Goal: Task Accomplishment & Management: Manage account settings

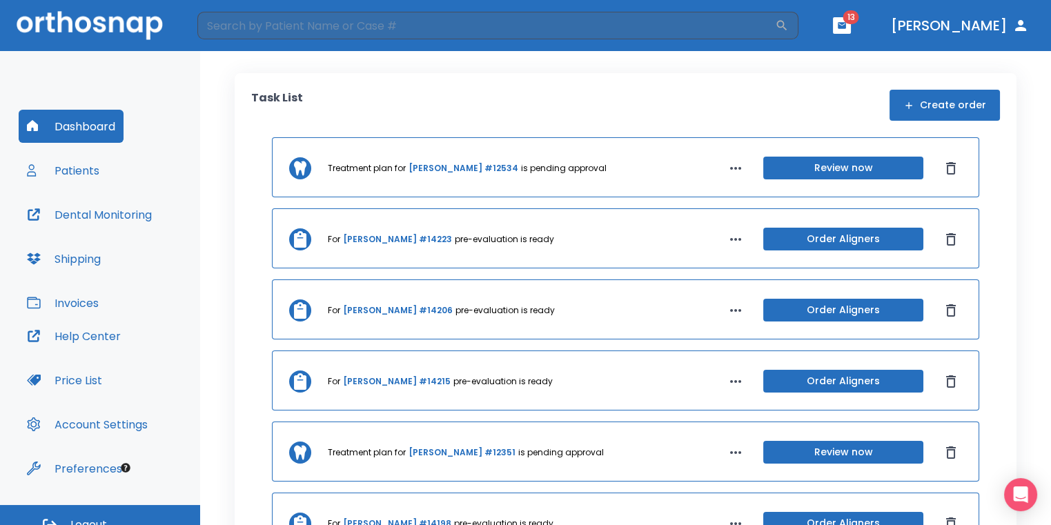
click at [851, 26] on button "button" at bounding box center [842, 25] width 18 height 17
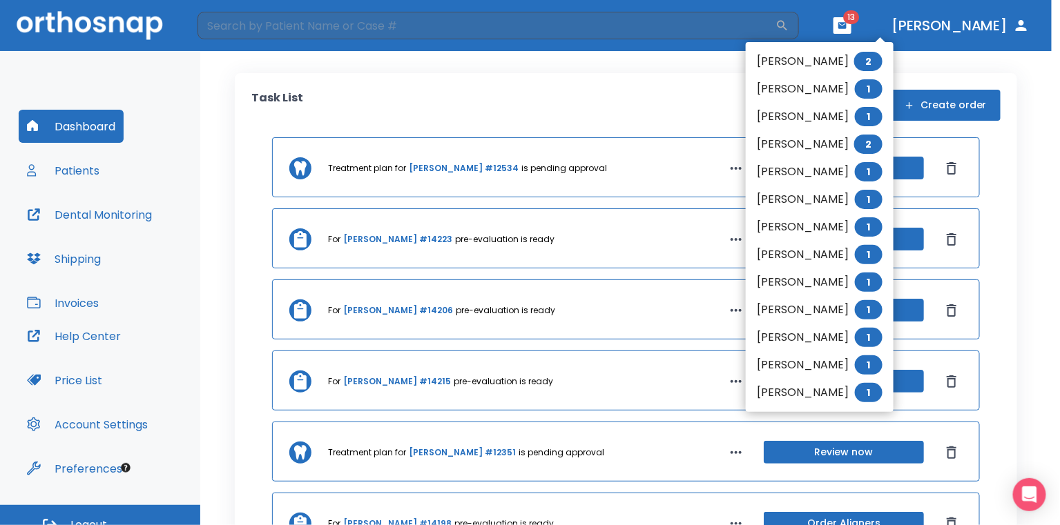
click at [644, 84] on div at bounding box center [530, 262] width 1060 height 525
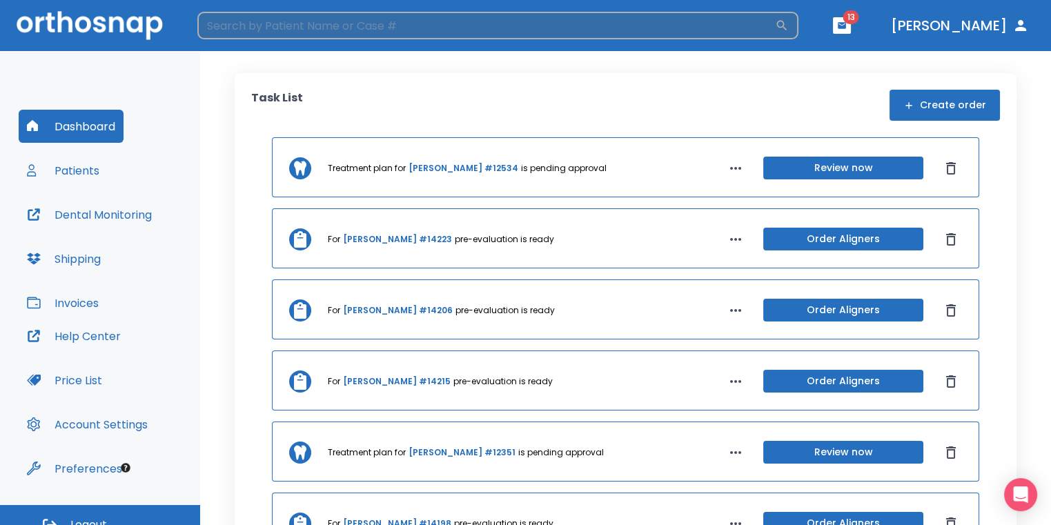
click at [606, 28] on input "search" at bounding box center [486, 26] width 578 height 28
type input "hope"
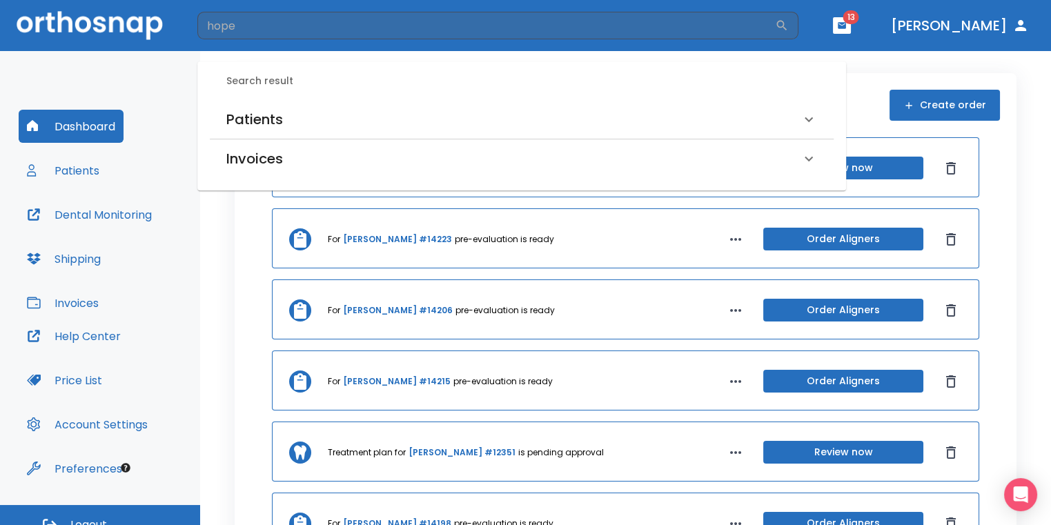
click at [280, 130] on div "Patients" at bounding box center [522, 119] width 624 height 39
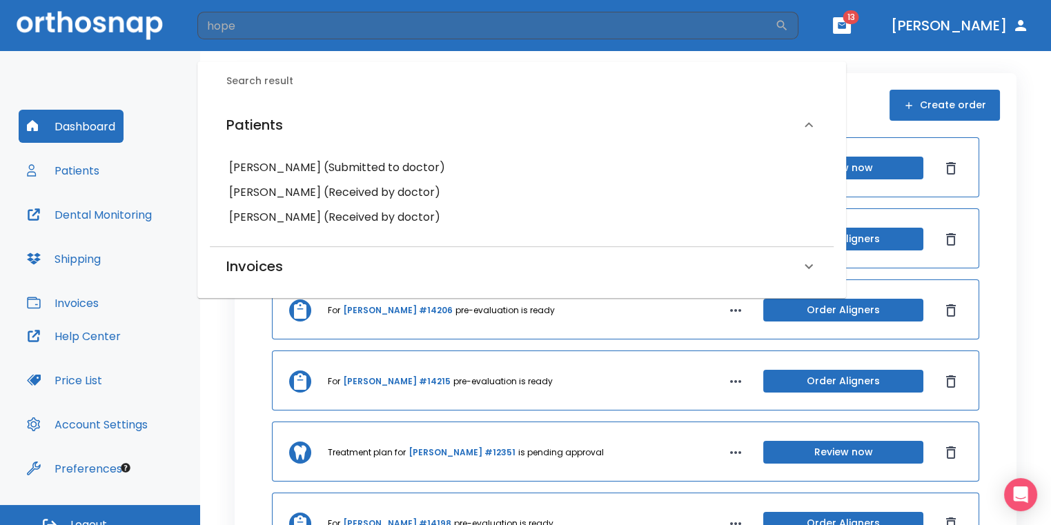
click at [325, 177] on h6 "[PERSON_NAME] (Submitted to doctor)" at bounding box center [521, 167] width 585 height 19
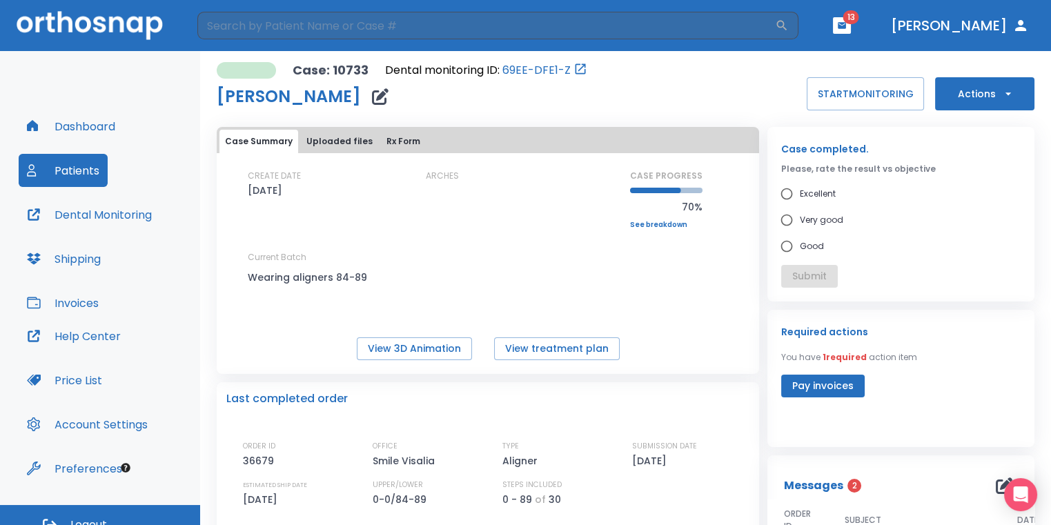
click at [989, 95] on button "Actions" at bounding box center [984, 93] width 99 height 33
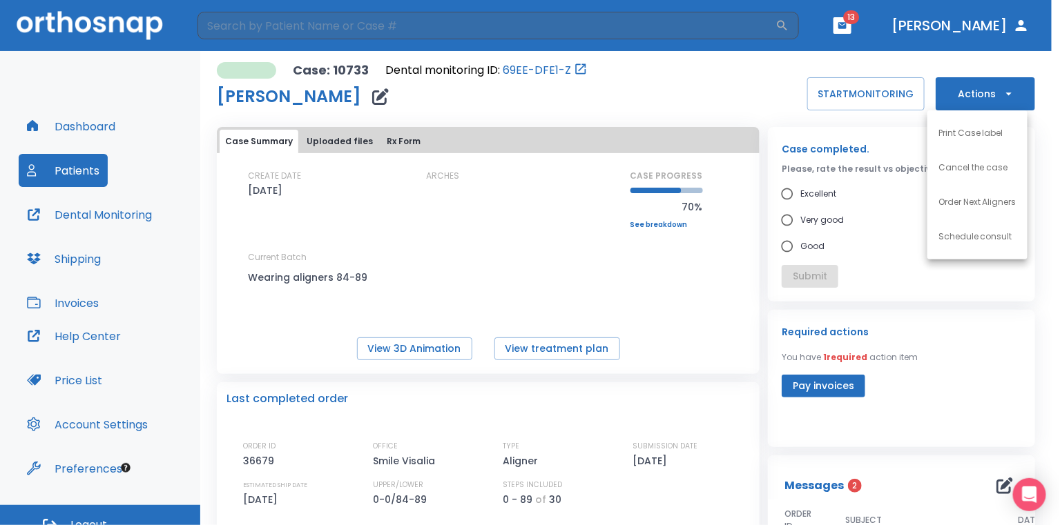
click at [1000, 210] on li "Order Next Aligners" at bounding box center [977, 202] width 100 height 35
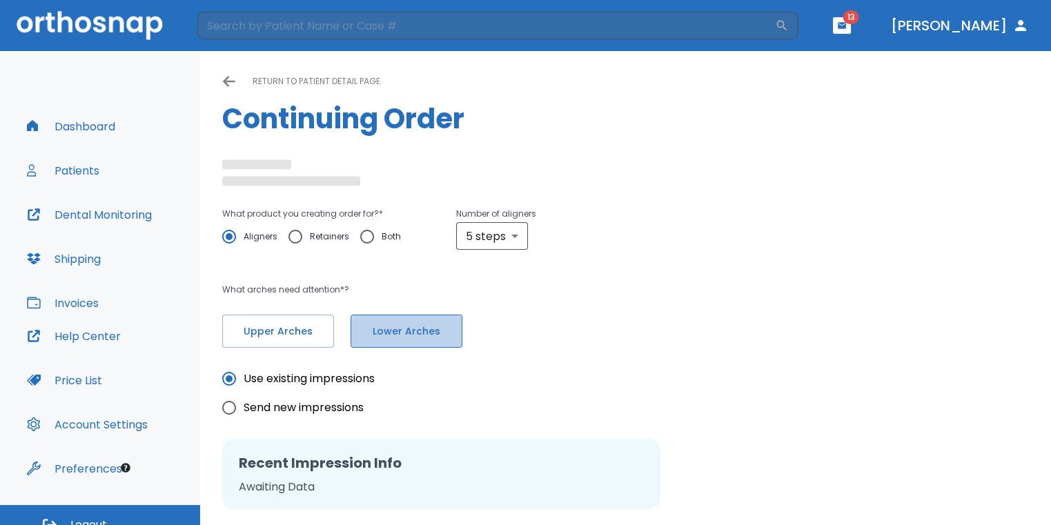
click at [447, 333] on button "Lower Arches" at bounding box center [407, 331] width 112 height 33
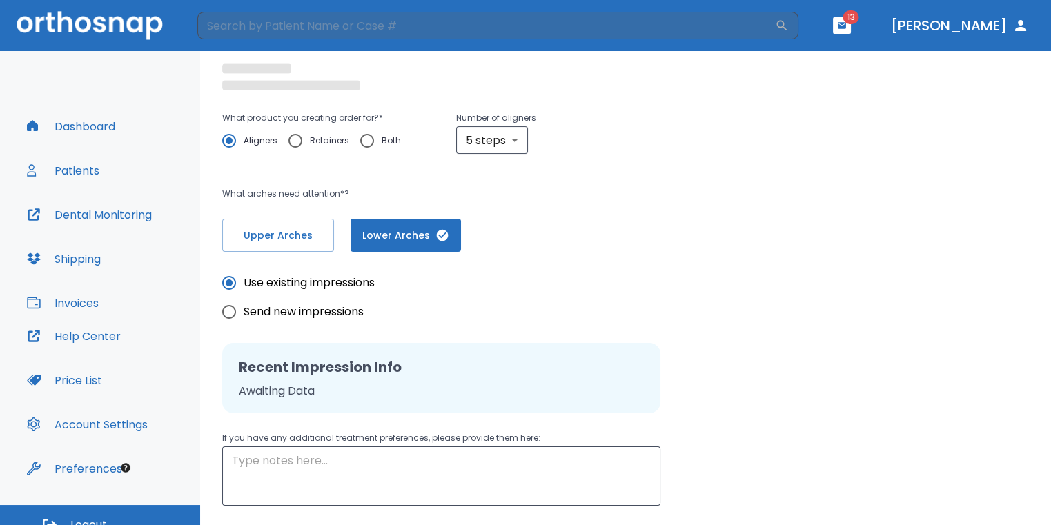
radio input "false"
radio input "true"
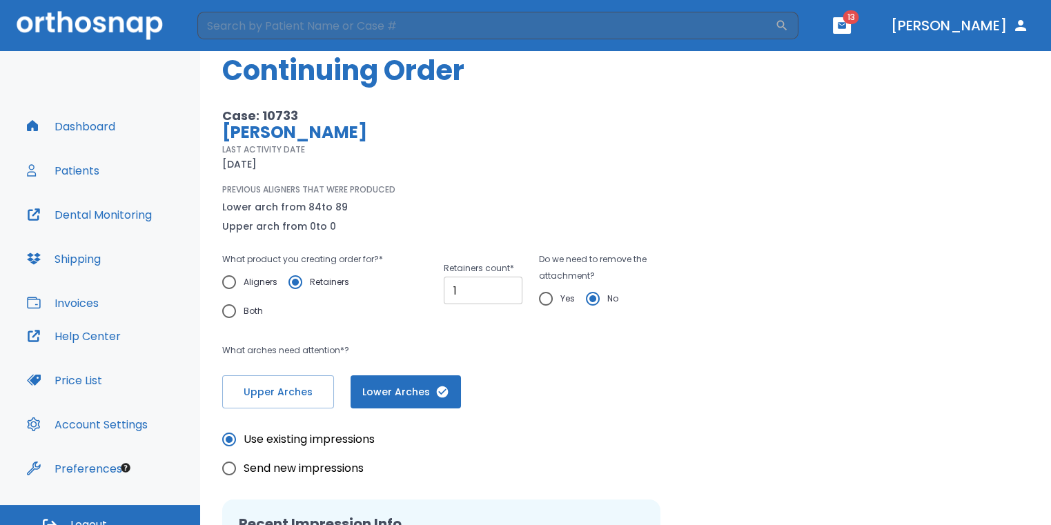
type input "1"
click at [505, 284] on input "1" at bounding box center [483, 291] width 79 height 28
click at [538, 299] on input "Yes" at bounding box center [546, 298] width 29 height 29
radio input "true"
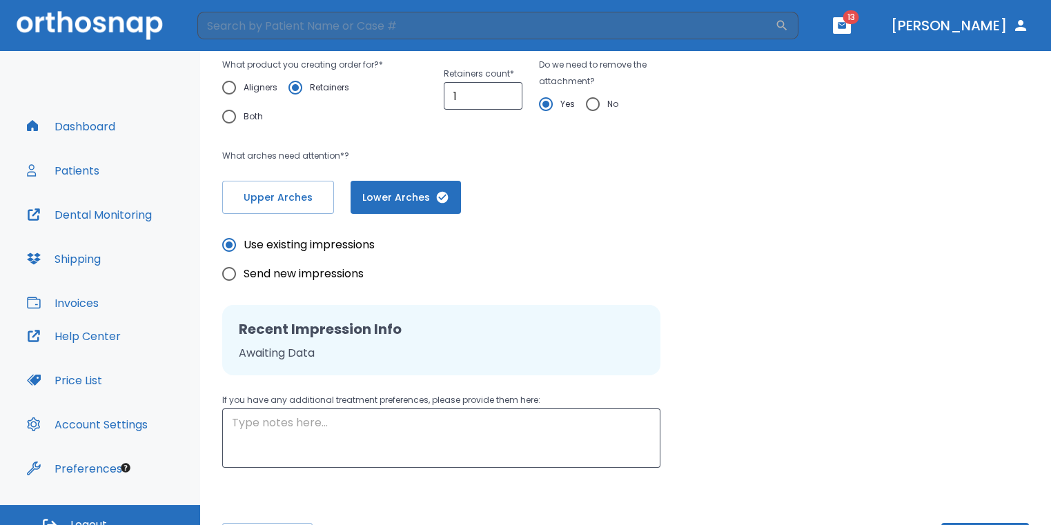
scroll to position [226, 0]
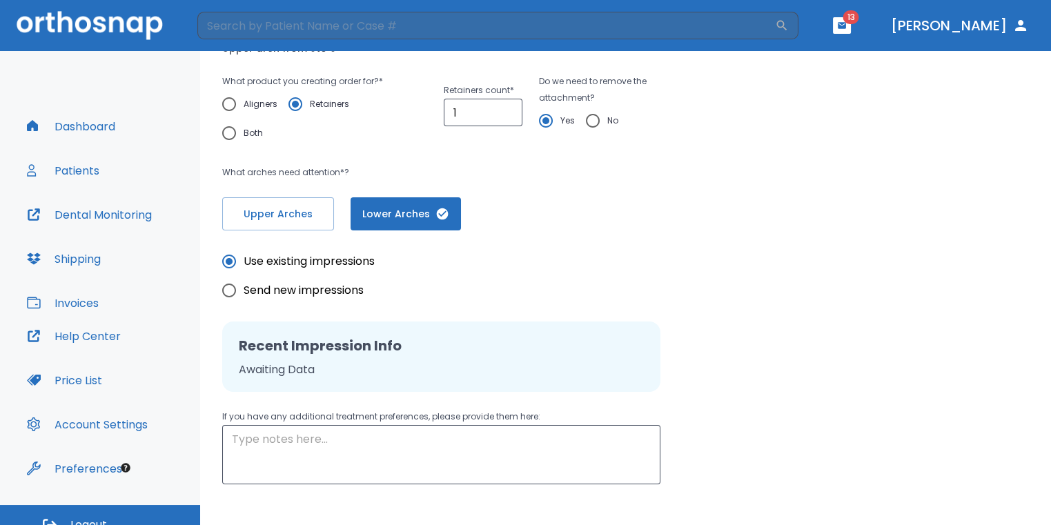
click at [236, 291] on input "Send new impressions" at bounding box center [229, 290] width 29 height 29
radio input "true"
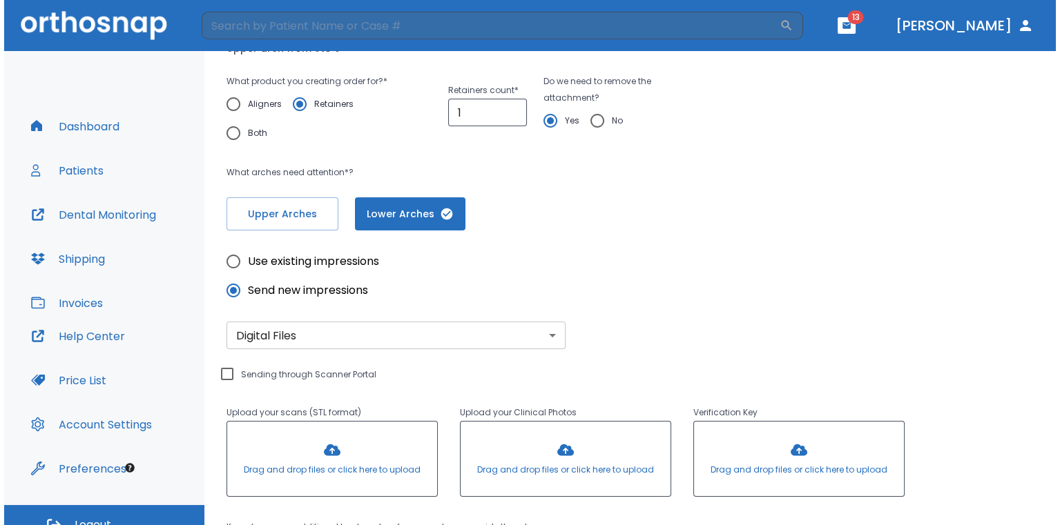
scroll to position [406, 0]
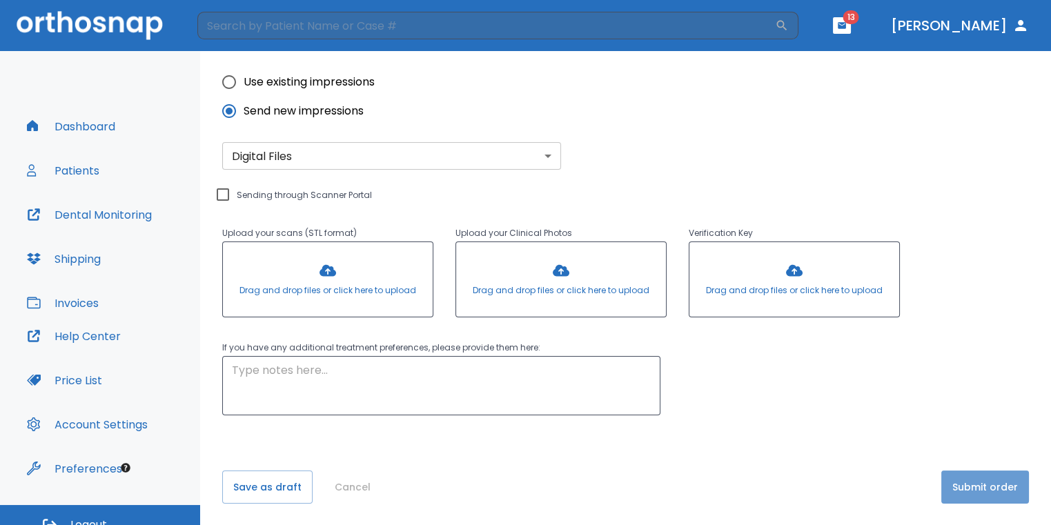
click at [995, 484] on button "Submit order" at bounding box center [986, 487] width 88 height 33
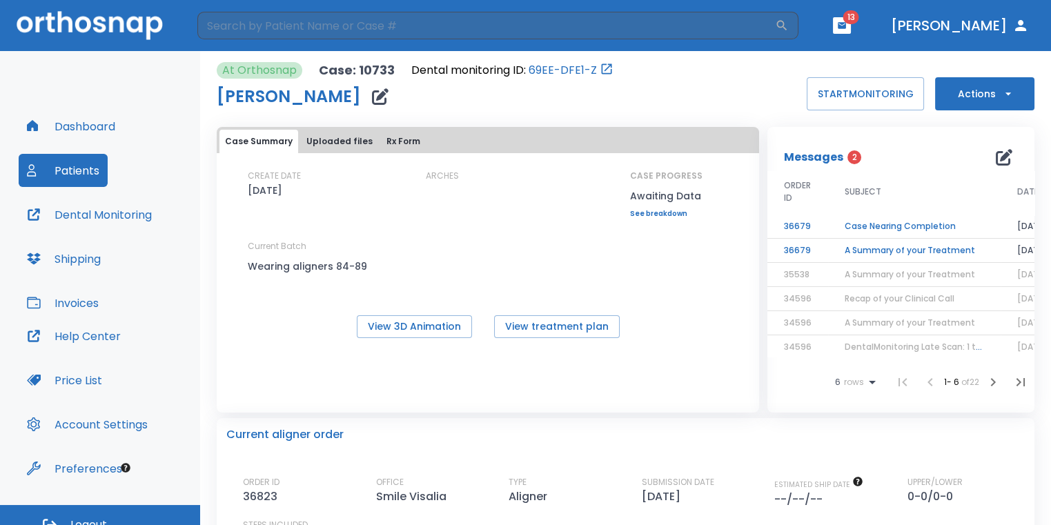
click at [897, 226] on td "Case Nearing Completion" at bounding box center [914, 227] width 173 height 24
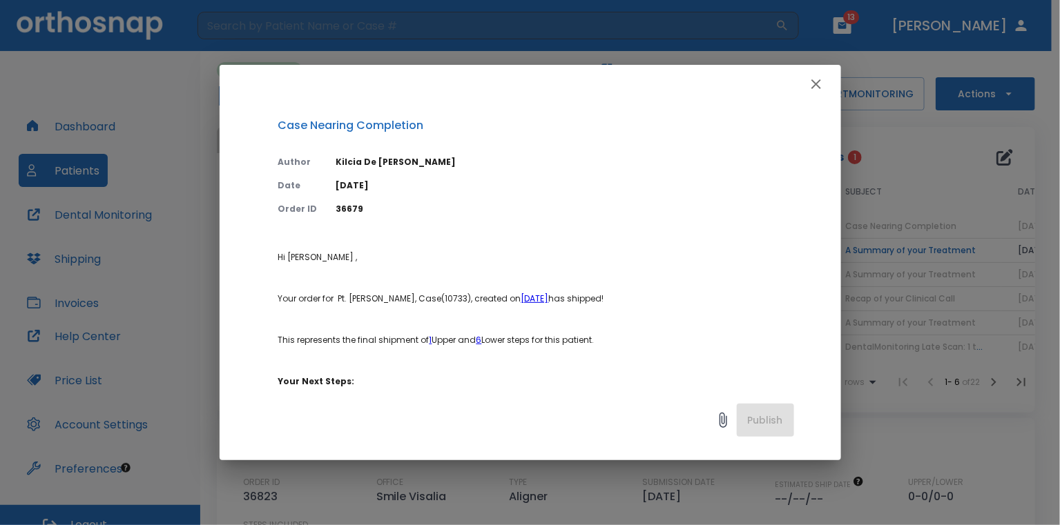
click at [824, 77] on button "button" at bounding box center [816, 84] width 28 height 28
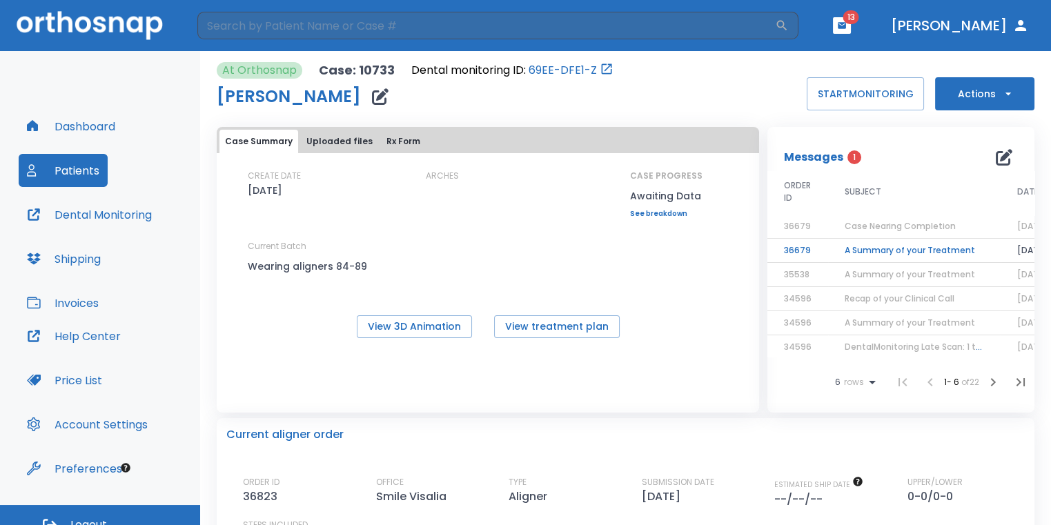
click at [873, 246] on td "A Summary of your Treatment" at bounding box center [914, 251] width 173 height 24
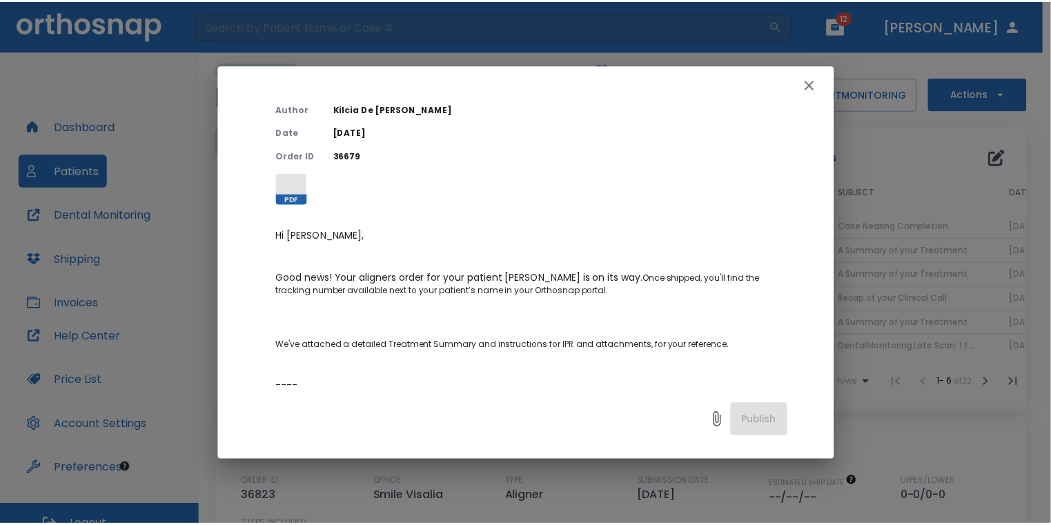
scroll to position [138, 0]
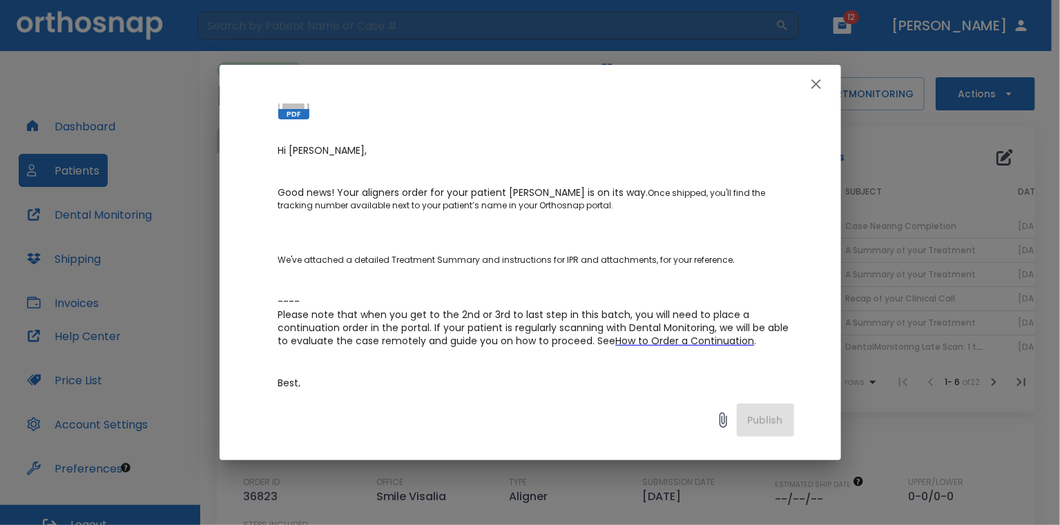
click at [829, 86] on button "button" at bounding box center [816, 84] width 28 height 28
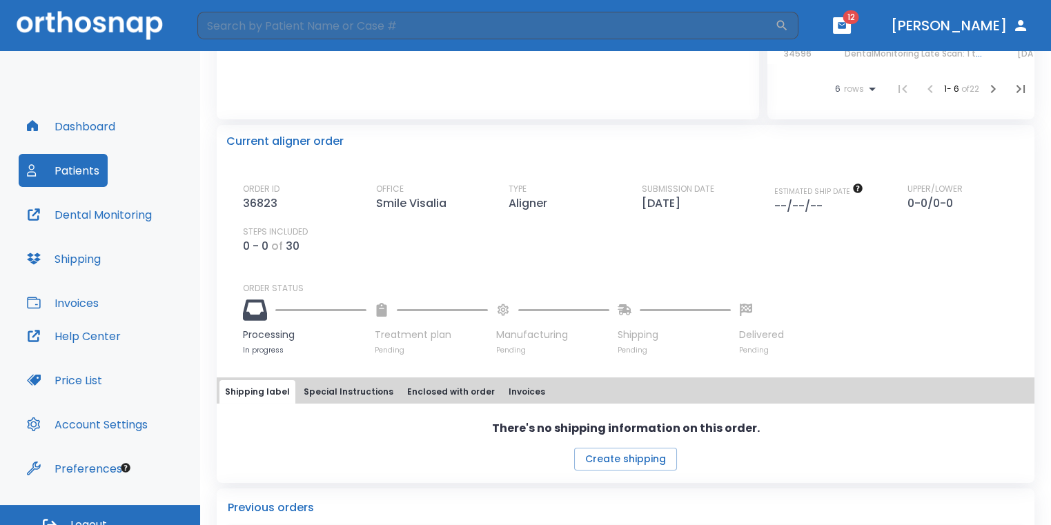
scroll to position [483, 0]
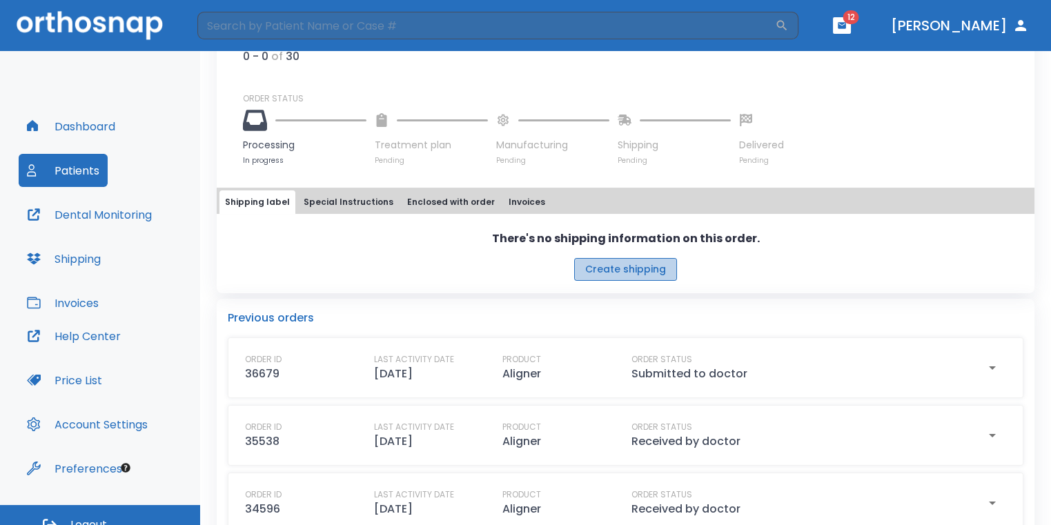
click at [668, 276] on button "Create shipping" at bounding box center [625, 269] width 103 height 23
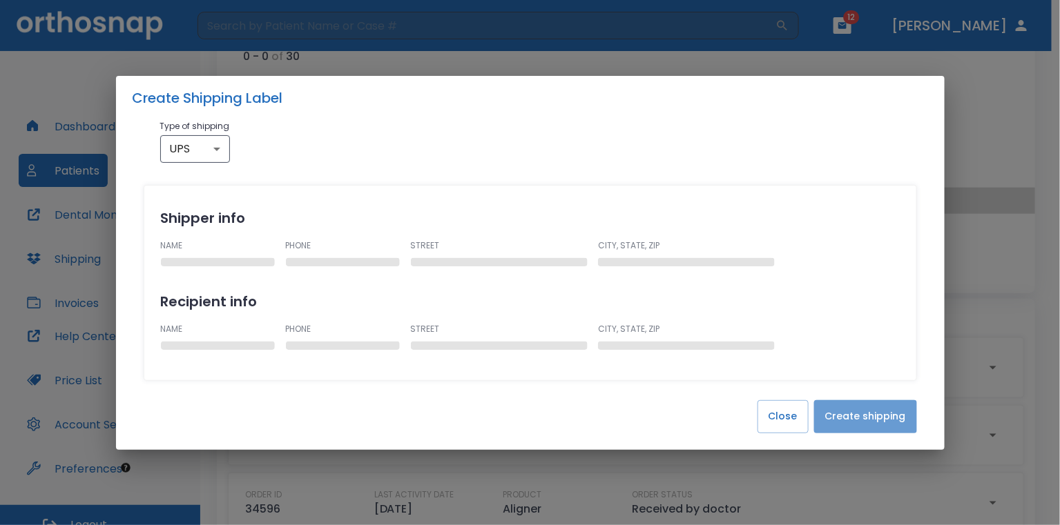
click at [909, 418] on button "Create shipping" at bounding box center [865, 416] width 103 height 33
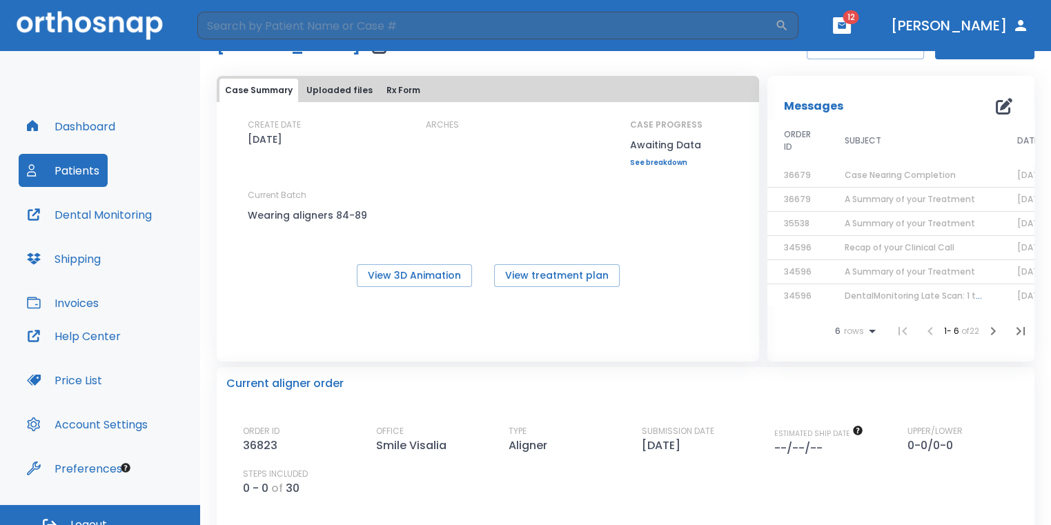
scroll to position [0, 0]
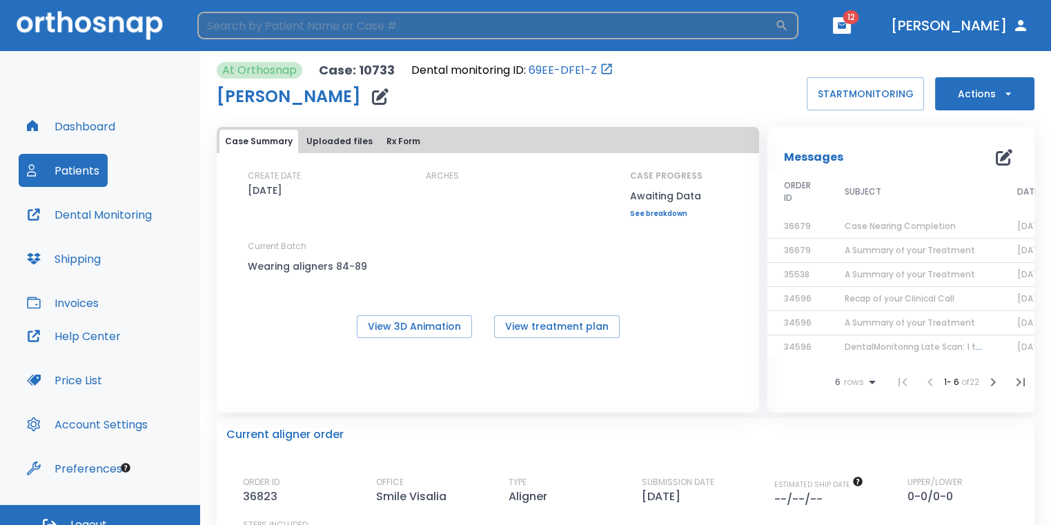
click at [465, 28] on input "search" at bounding box center [486, 26] width 578 height 28
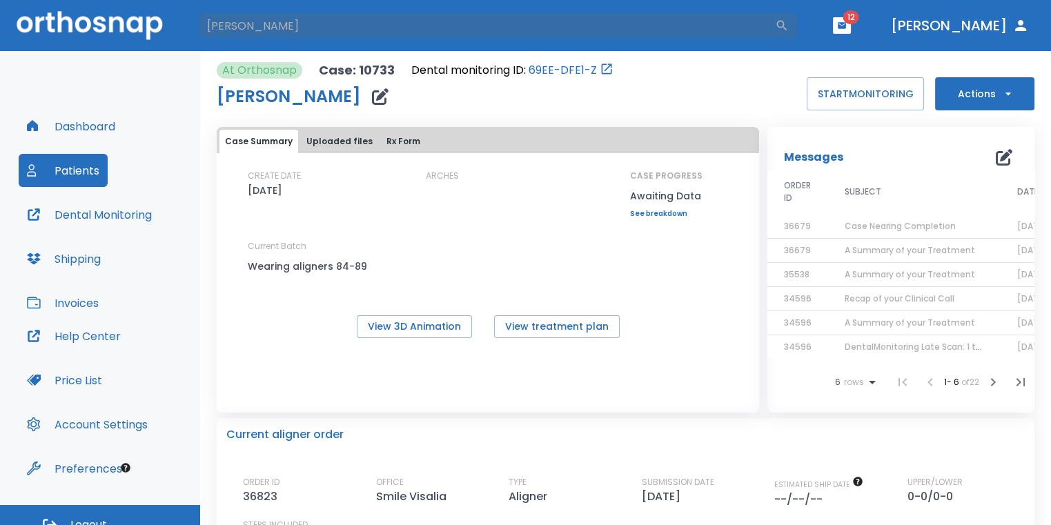
type input "[PERSON_NAME]"
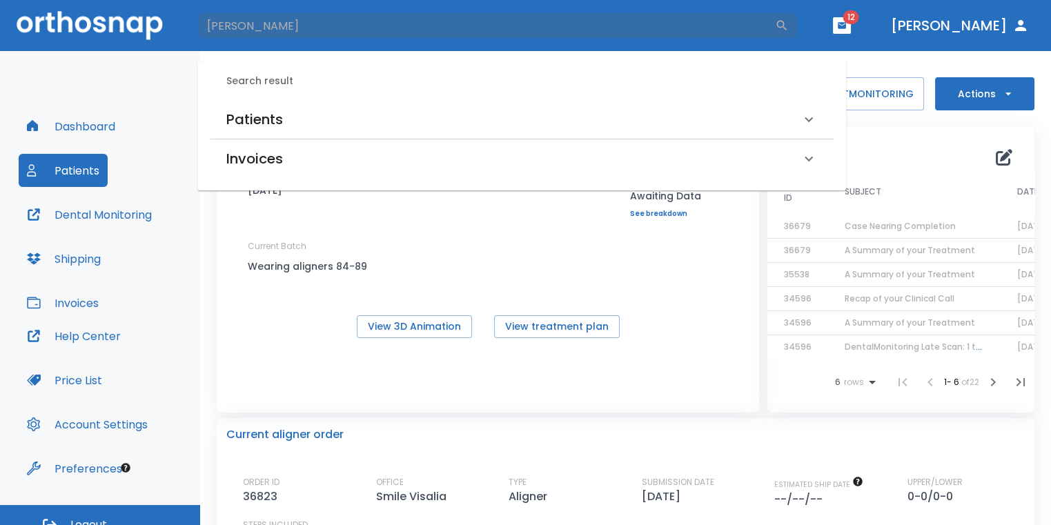
click at [364, 112] on div "Patients" at bounding box center [513, 119] width 574 height 22
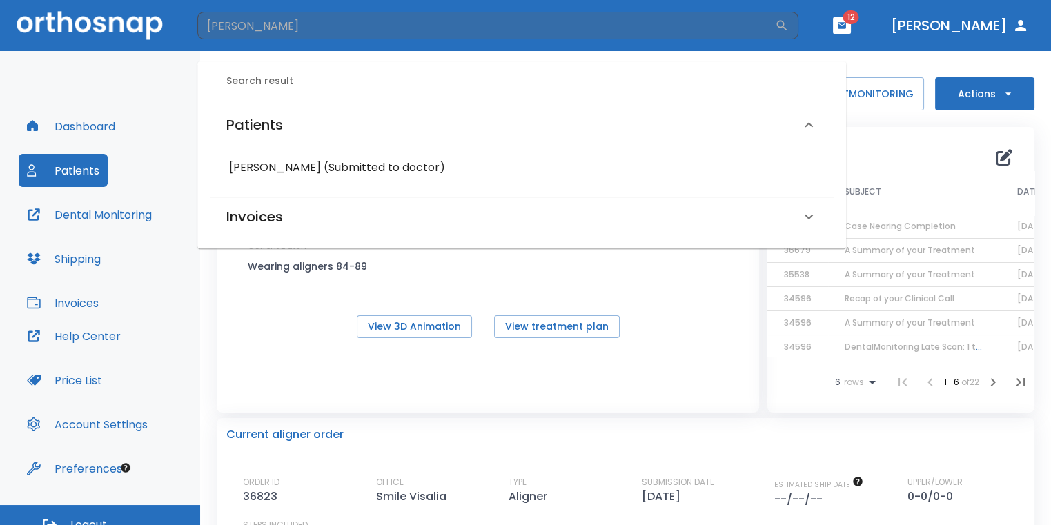
click at [370, 170] on h6 "[PERSON_NAME] (Submitted to doctor)" at bounding box center [521, 167] width 585 height 19
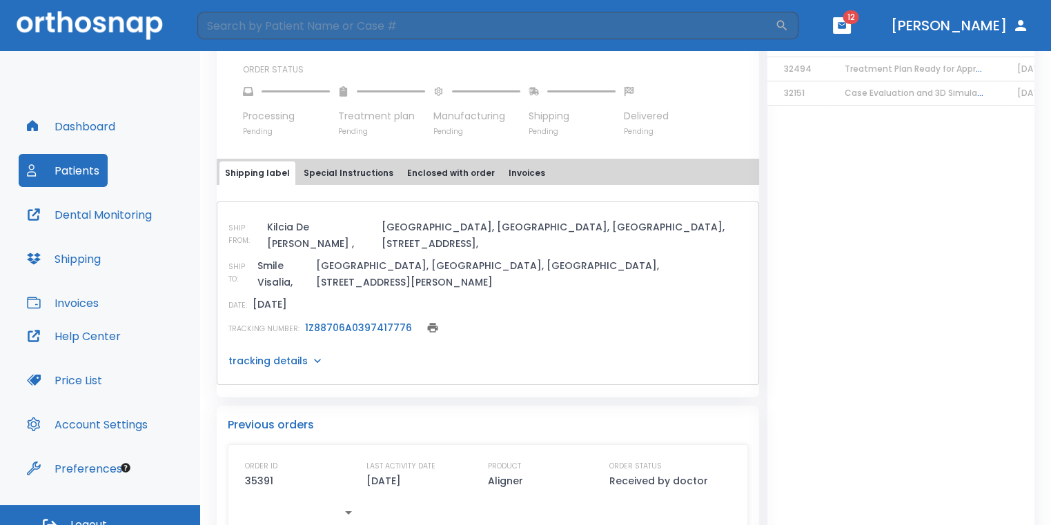
scroll to position [483, 0]
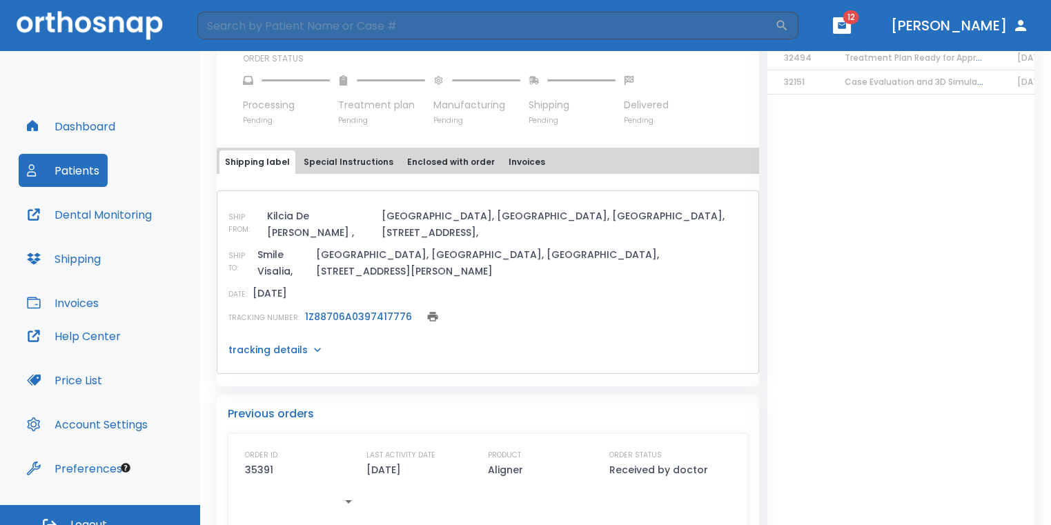
click at [312, 310] on link "1Z88706A0397417776" at bounding box center [358, 317] width 107 height 14
